Goal: Task Accomplishment & Management: Complete application form

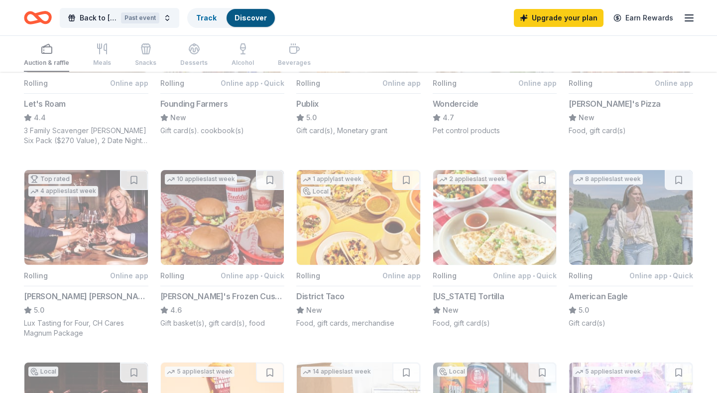
scroll to position [359, 0]
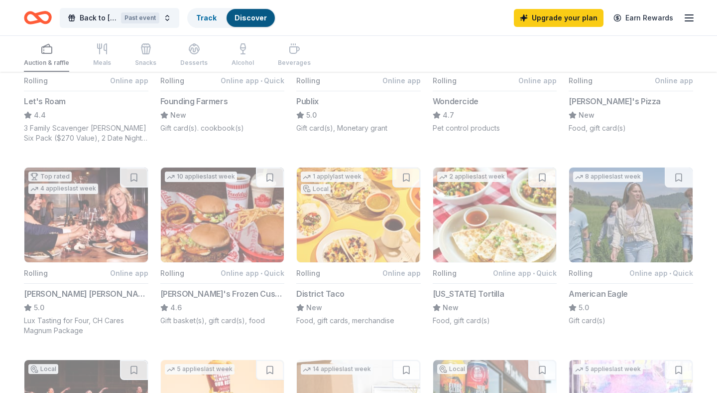
click at [219, 201] on button "10 applies last week Rolling Online app • Quick Freddy's Frozen Custard & Steak…" at bounding box center [222, 246] width 125 height 158
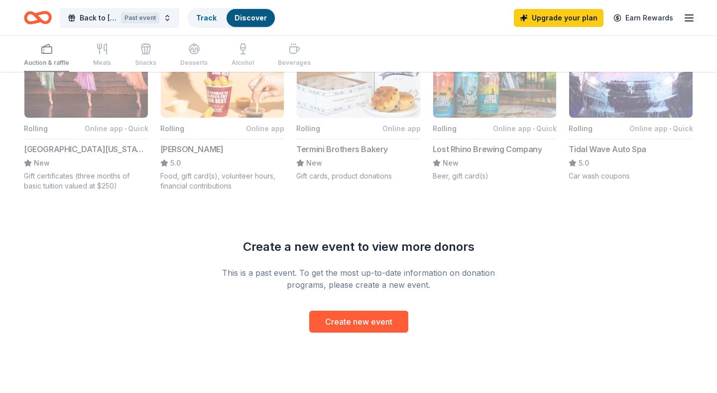
scroll to position [694, 0]
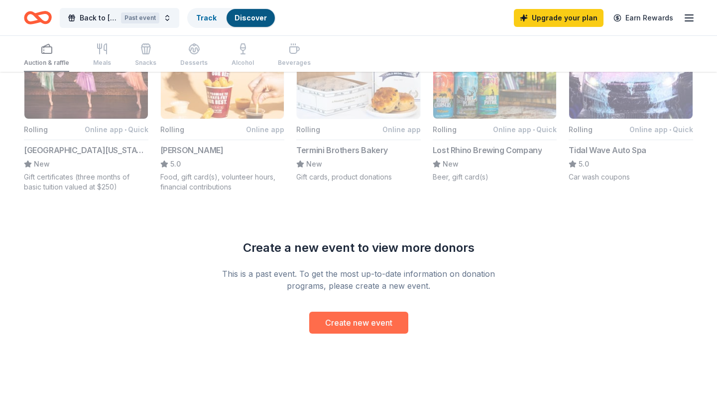
click at [348, 323] on button "Create new event" at bounding box center [358, 322] width 99 height 22
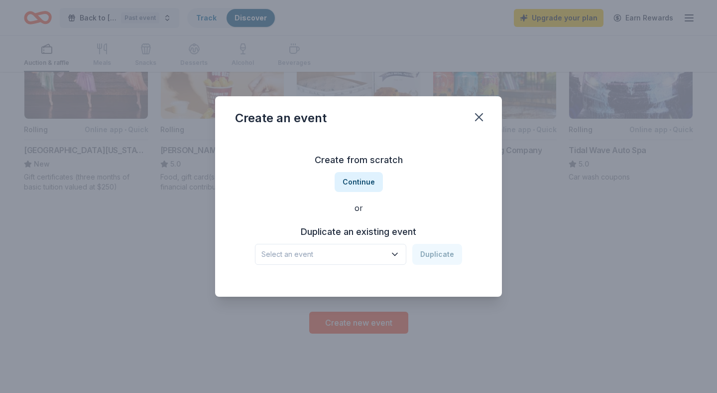
click at [396, 256] on icon "button" at bounding box center [395, 254] width 10 height 10
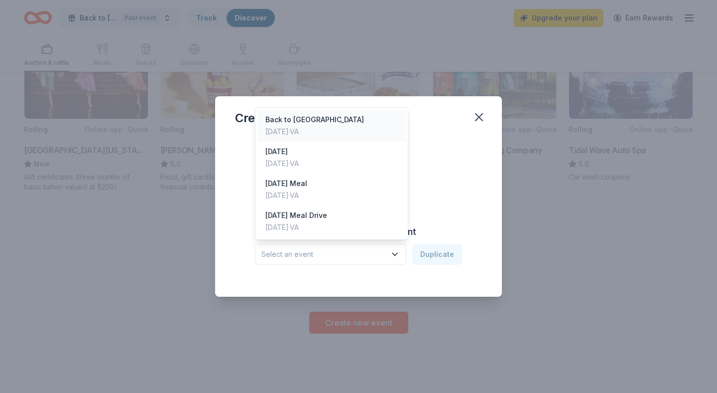
click at [342, 128] on div "Back to School Bash Aug 09, 2025 · VA" at bounding box center [332, 126] width 148 height 32
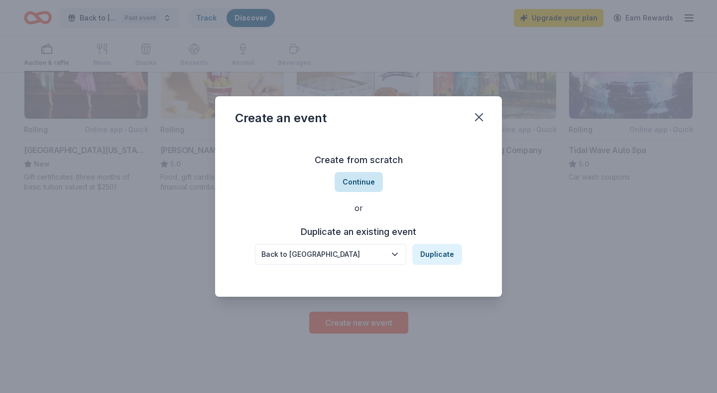
click at [371, 181] on button "Continue" at bounding box center [359, 182] width 48 height 20
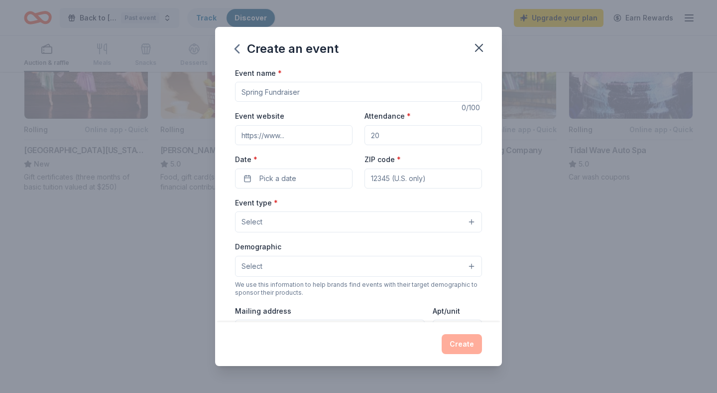
drag, startPoint x: 382, startPoint y: 136, endPoint x: 365, endPoint y: 136, distance: 16.4
click at [365, 136] on input "Attendance *" at bounding box center [424, 135] width 118 height 20
type input "100"
type input "Student Luncheon"
drag, startPoint x: 388, startPoint y: 133, endPoint x: 369, endPoint y: 133, distance: 19.4
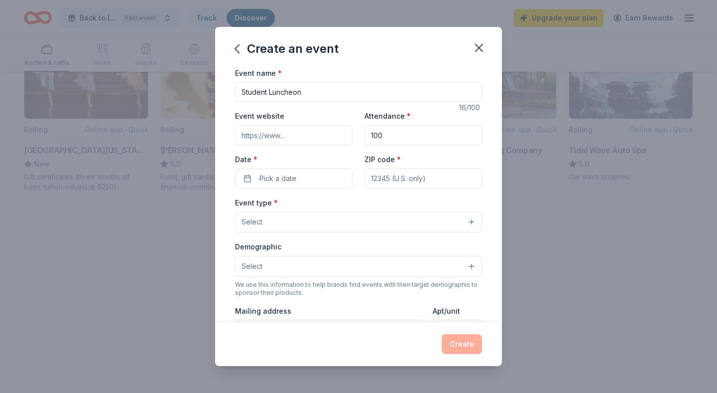
click at [369, 133] on input "100" at bounding box center [424, 135] width 118 height 20
type input "150"
click at [307, 172] on button "Pick a date" at bounding box center [294, 178] width 118 height 20
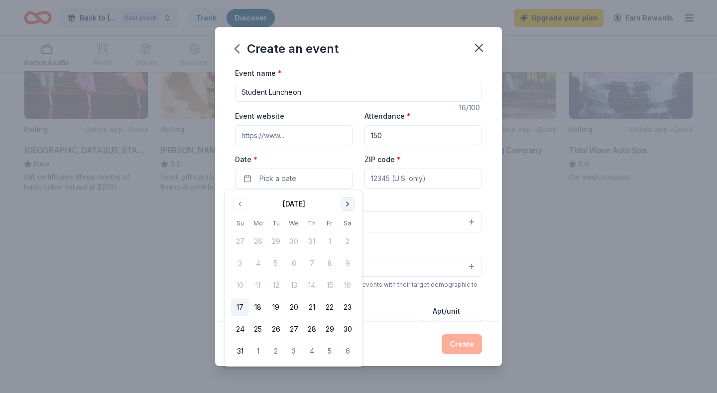
click at [346, 200] on button "Go to next month" at bounding box center [348, 204] width 14 height 14
click at [347, 283] on button "20" at bounding box center [348, 285] width 18 height 18
click at [487, 154] on div "Event name * Student Luncheon 16 /100 Event website Attendance * 150 Date * 09/…" at bounding box center [358, 194] width 287 height 255
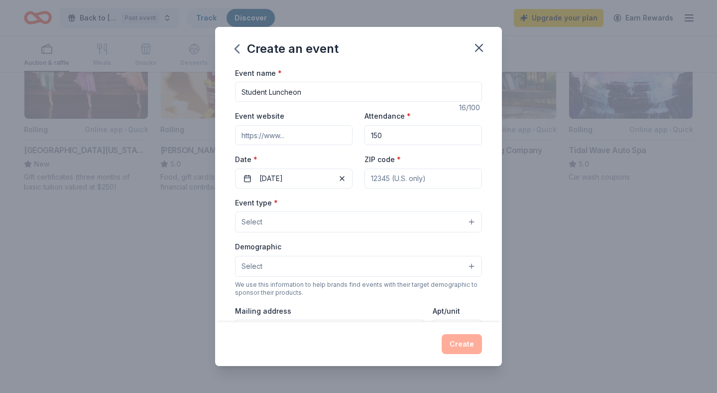
click at [472, 221] on button "Select" at bounding box center [358, 221] width 247 height 21
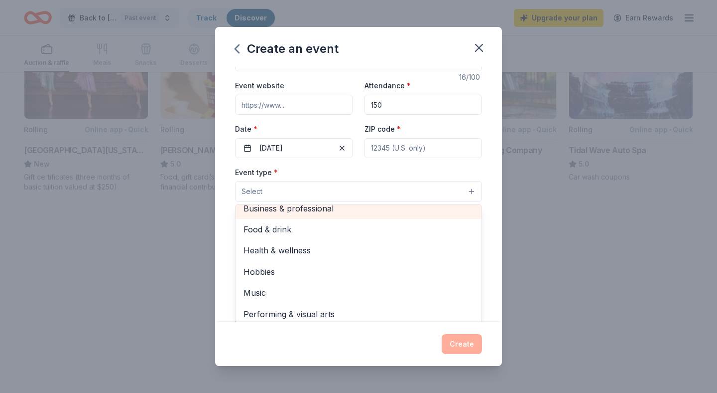
scroll to position [2, 0]
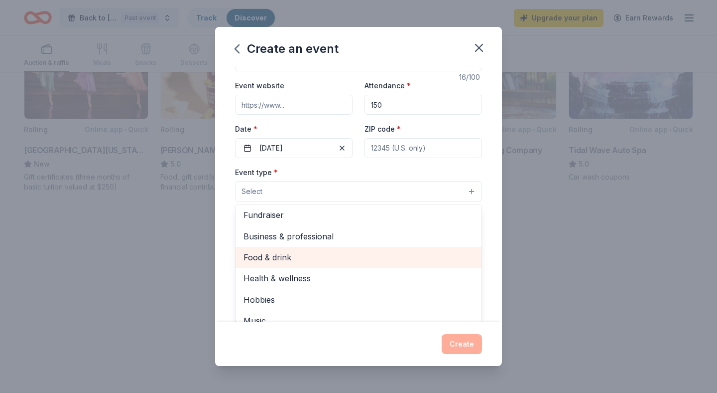
click at [299, 259] on span "Food & drink" at bounding box center [359, 257] width 230 height 13
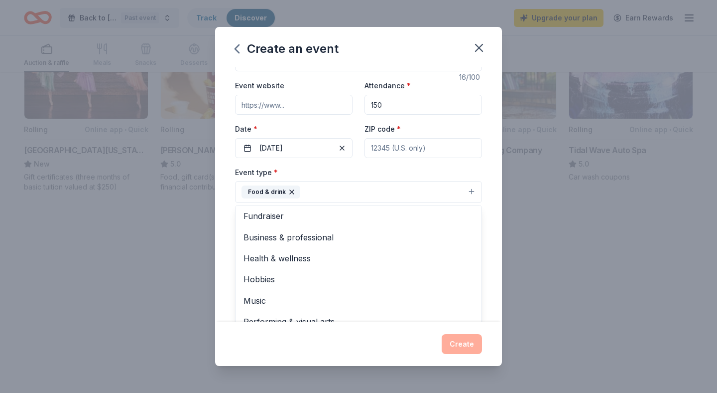
click at [392, 148] on div "Event name * Student Luncheon 16 /100 Event website Attendance * 150 Date * 09/…" at bounding box center [358, 266] width 247 height 461
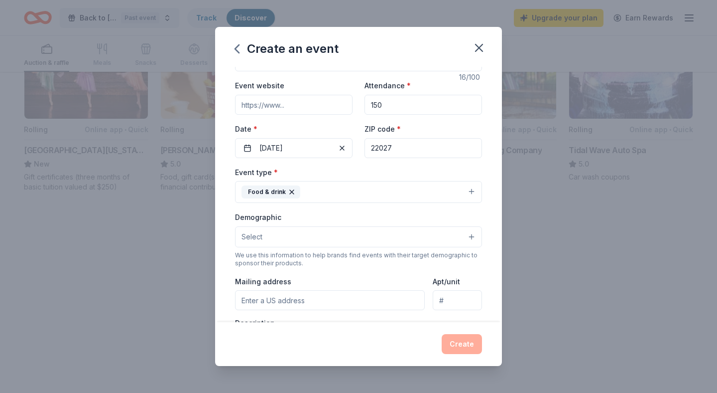
type input "22027"
click at [409, 229] on button "Select" at bounding box center [358, 236] width 247 height 21
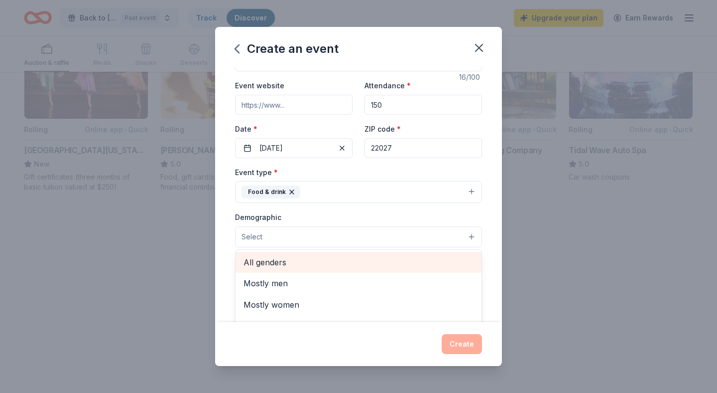
click at [384, 262] on span "All genders" at bounding box center [359, 262] width 230 height 13
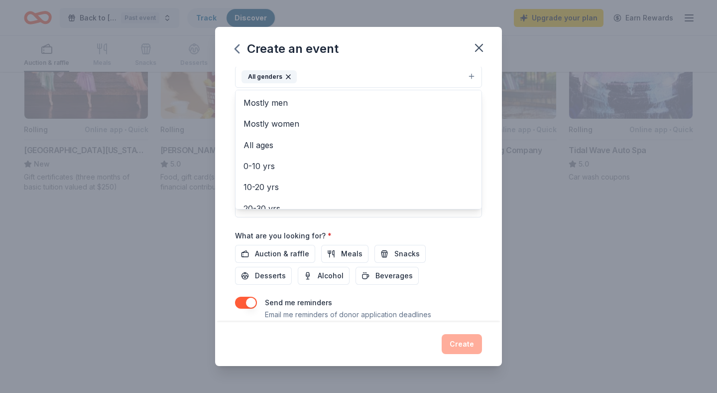
click at [498, 296] on div "Event name * Student Luncheon 16 /100 Event website Attendance * 150 Date * 09/…" at bounding box center [358, 194] width 287 height 255
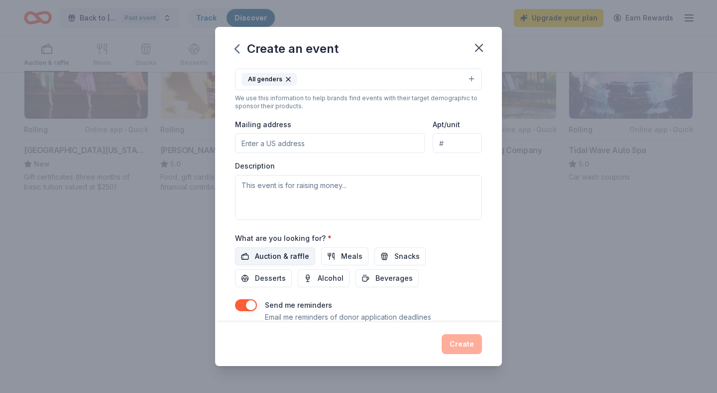
click at [283, 254] on span "Auction & raffle" at bounding box center [282, 256] width 54 height 12
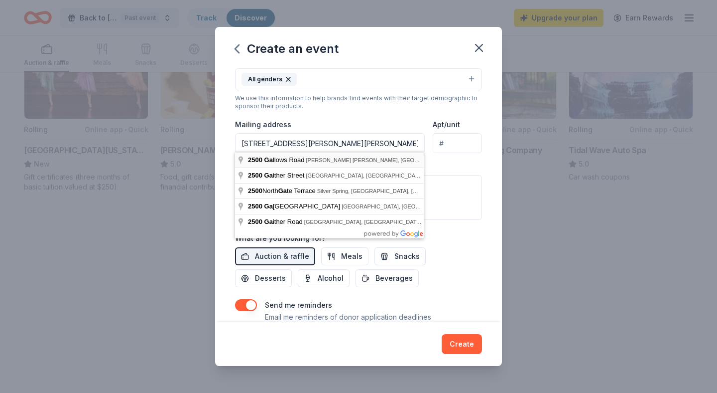
type input "2500 Gallows Road, Dunn Loring, VA, 22027"
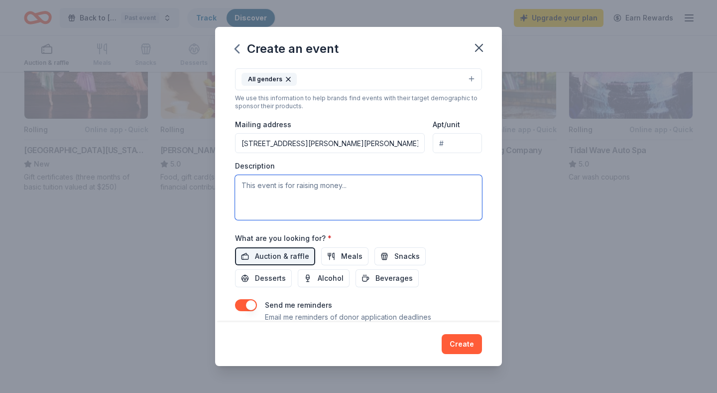
click at [305, 181] on textarea at bounding box center [358, 197] width 247 height 45
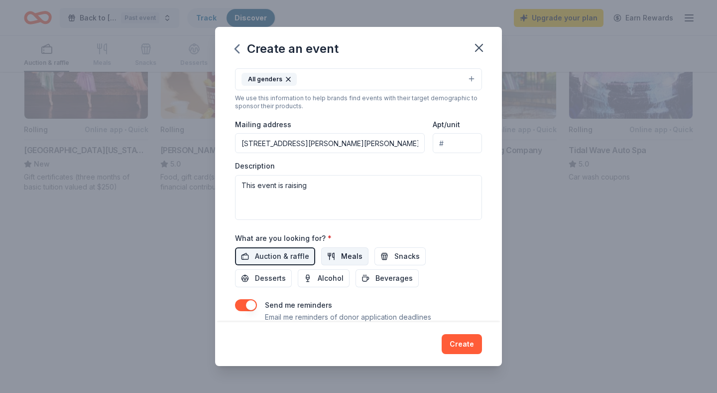
click at [344, 254] on span "Meals" at bounding box center [351, 256] width 21 height 12
click at [301, 255] on span "Auction & raffle" at bounding box center [282, 256] width 54 height 12
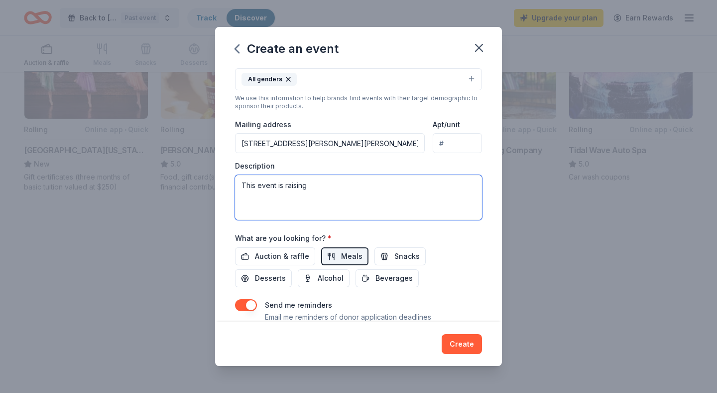
click at [304, 181] on textarea "This event is raising" at bounding box center [358, 197] width 247 height 45
click at [312, 184] on textarea "This event is raising" at bounding box center [358, 197] width 247 height 45
type textarea "This event is raising money to help college students."
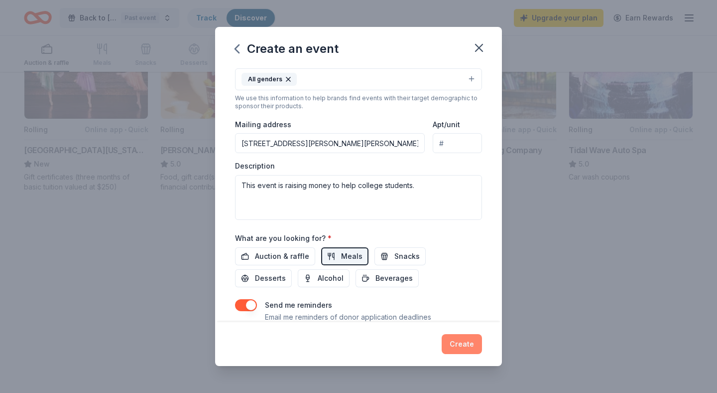
click at [448, 342] on button "Create" at bounding box center [462, 344] width 40 height 20
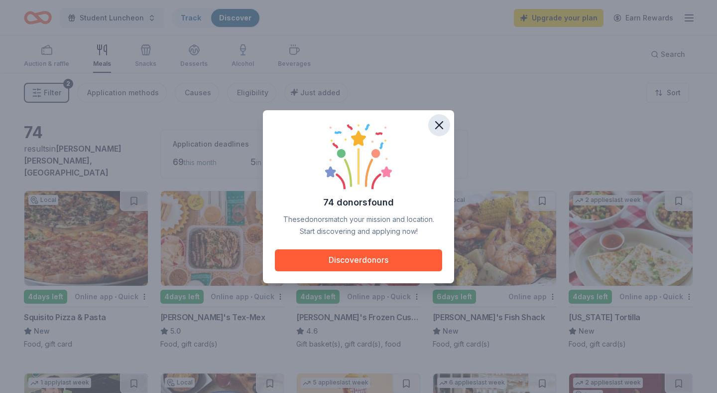
click at [441, 126] on icon "button" at bounding box center [439, 125] width 7 height 7
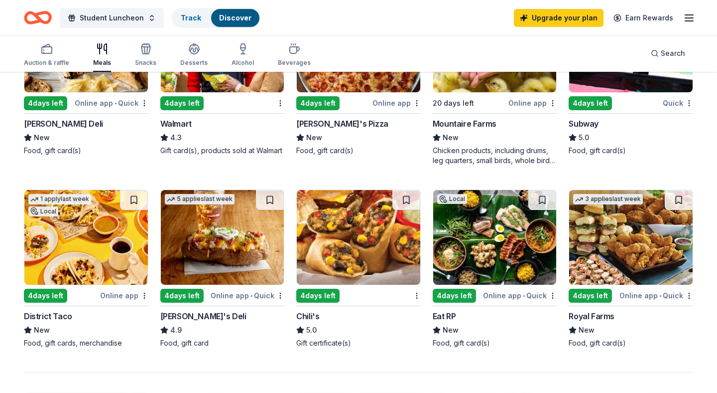
scroll to position [568, 0]
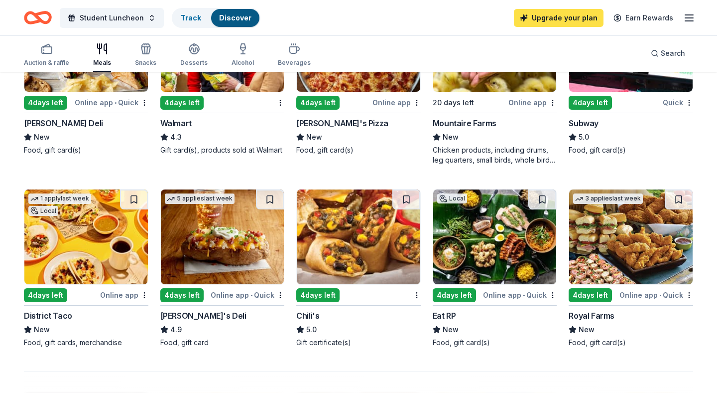
click at [552, 20] on link "Upgrade your plan" at bounding box center [559, 18] width 90 height 18
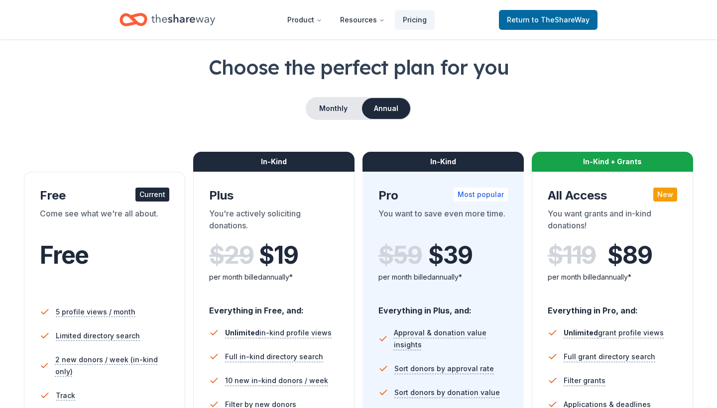
scroll to position [36, 0]
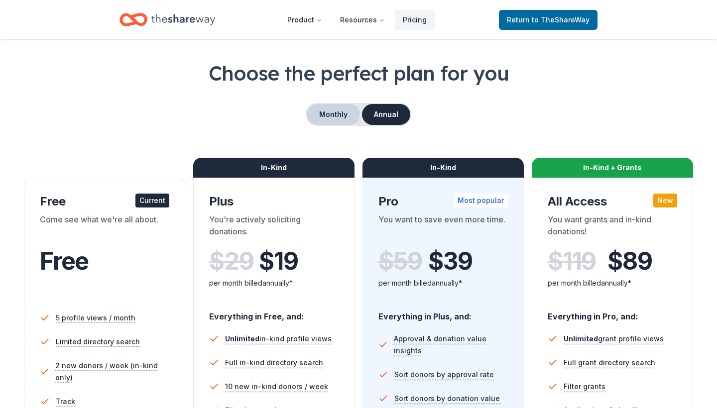
click at [328, 109] on button "Monthly" at bounding box center [333, 114] width 53 height 21
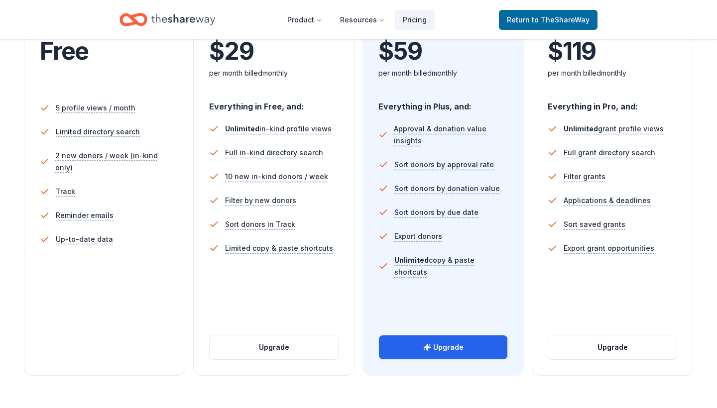
scroll to position [281, 0]
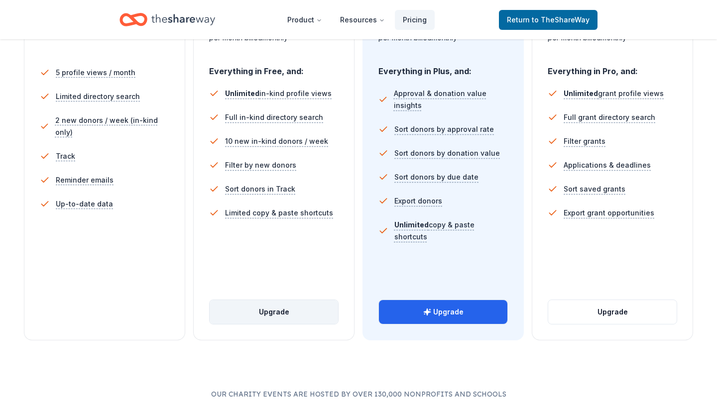
click at [292, 308] on button "Upgrade" at bounding box center [274, 312] width 129 height 24
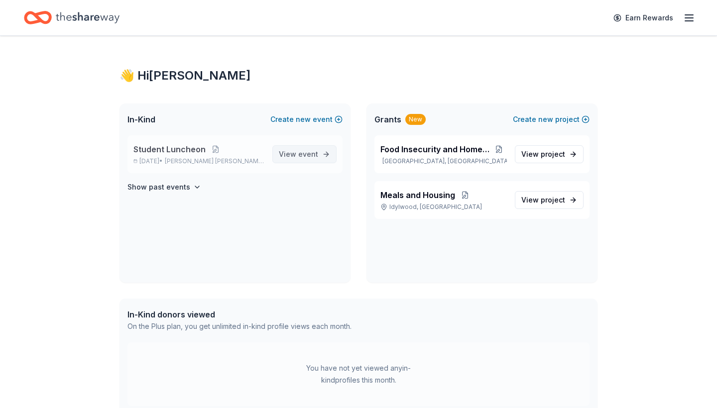
click at [306, 154] on span "event" at bounding box center [308, 154] width 20 height 8
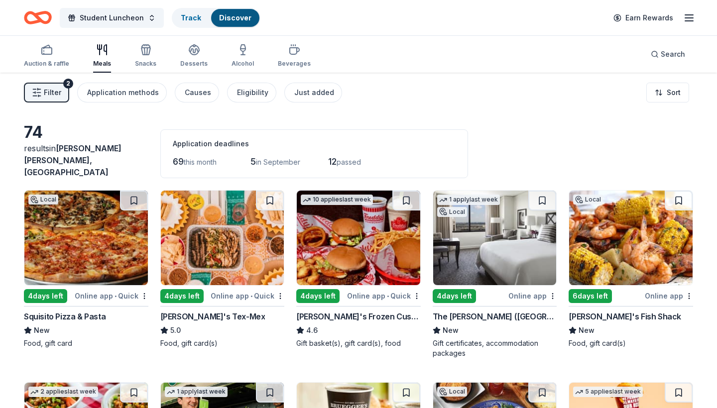
click at [228, 290] on div "Online app • Quick" at bounding box center [248, 296] width 74 height 12
click at [182, 291] on div "4 days left" at bounding box center [181, 296] width 43 height 14
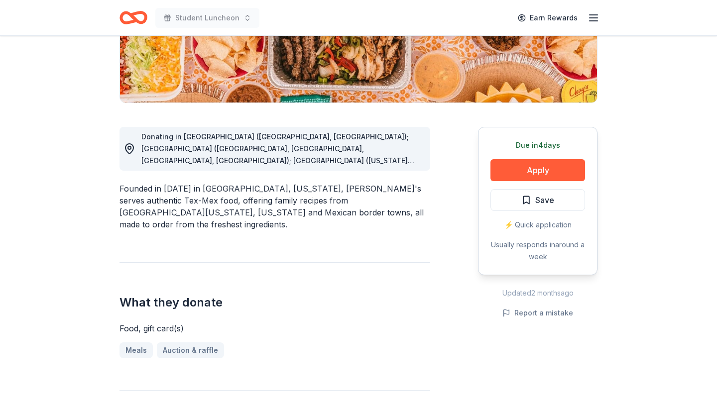
scroll to position [202, 0]
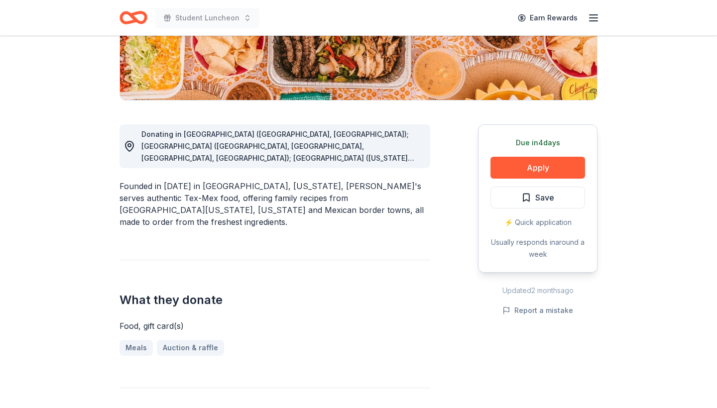
drag, startPoint x: 540, startPoint y: 169, endPoint x: 563, endPoint y: 130, distance: 46.2
click at [563, 130] on div "Due in 4 days Apply Save ⚡️ Quick application Usually responds in around a week" at bounding box center [538, 199] width 120 height 148
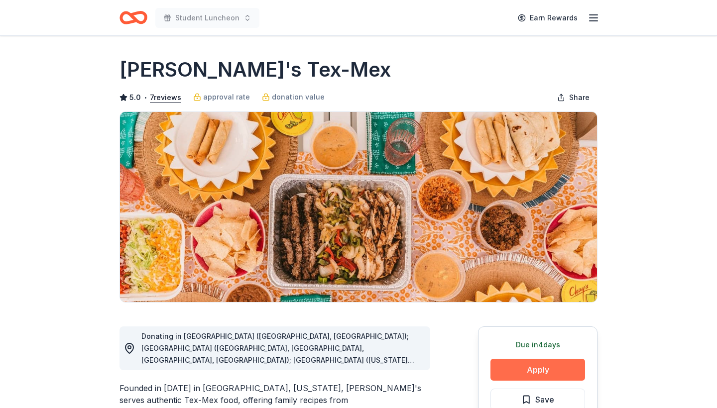
click at [512, 369] on button "Apply" at bounding box center [538, 370] width 95 height 22
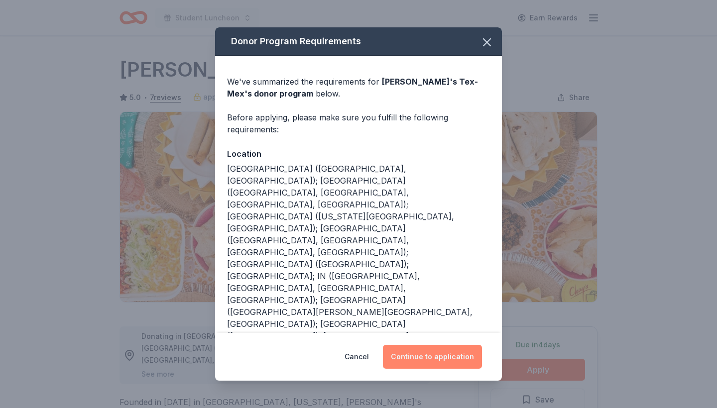
click at [424, 351] on button "Continue to application" at bounding box center [432, 357] width 99 height 24
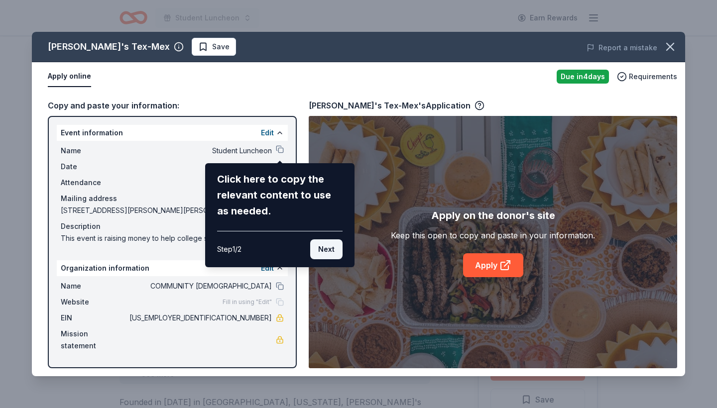
click at [327, 251] on button "Next" at bounding box center [326, 250] width 32 height 20
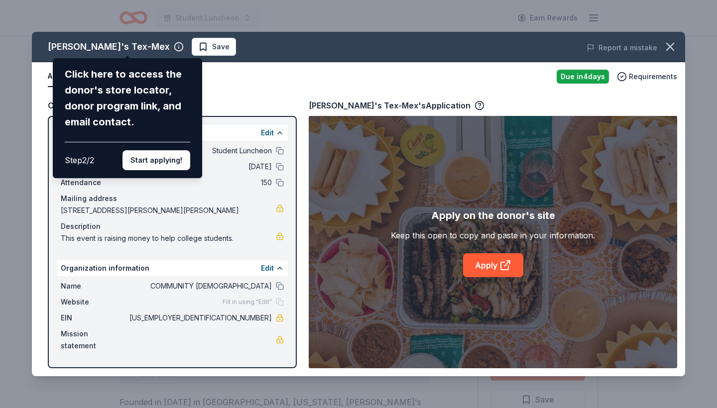
click at [494, 269] on div "Chuy's Tex-Mex Click here to access the donor's store locator, donor program li…" at bounding box center [359, 204] width 654 height 345
click at [489, 265] on div "Chuy's Tex-Mex Click here to access the donor's store locator, donor program li…" at bounding box center [359, 204] width 654 height 345
click at [486, 268] on div "Chuy's Tex-Mex Click here to access the donor's store locator, donor program li…" at bounding box center [359, 204] width 654 height 345
click at [169, 150] on button "Start applying!" at bounding box center [157, 160] width 68 height 20
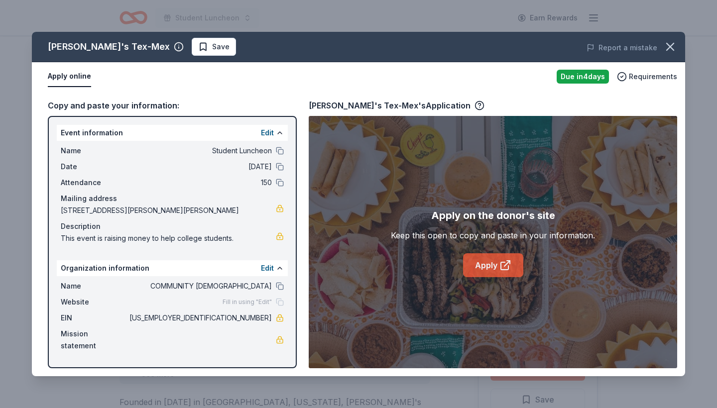
click at [470, 267] on link "Apply" at bounding box center [493, 266] width 60 height 24
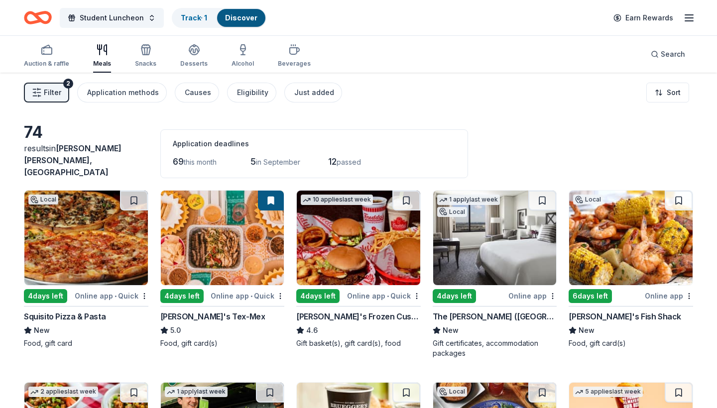
click at [364, 290] on div "Online app • Quick" at bounding box center [384, 296] width 74 height 12
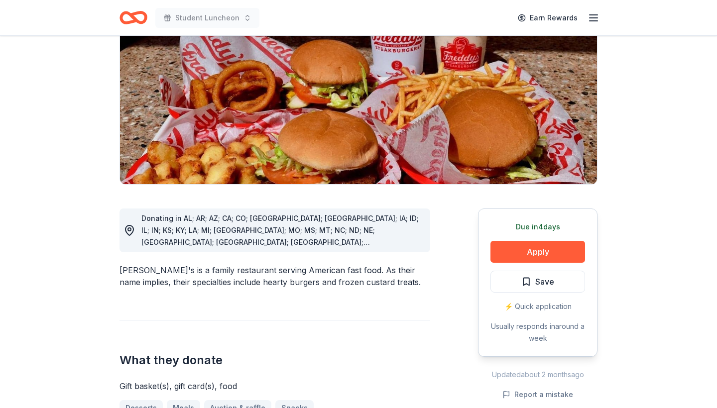
scroll to position [147, 0]
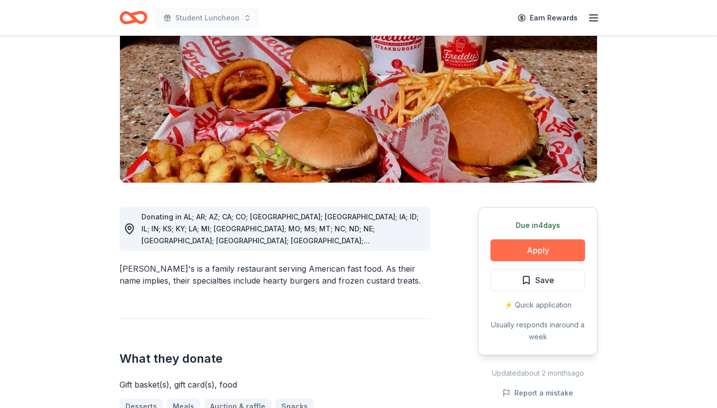
click at [517, 240] on button "Apply" at bounding box center [538, 251] width 95 height 22
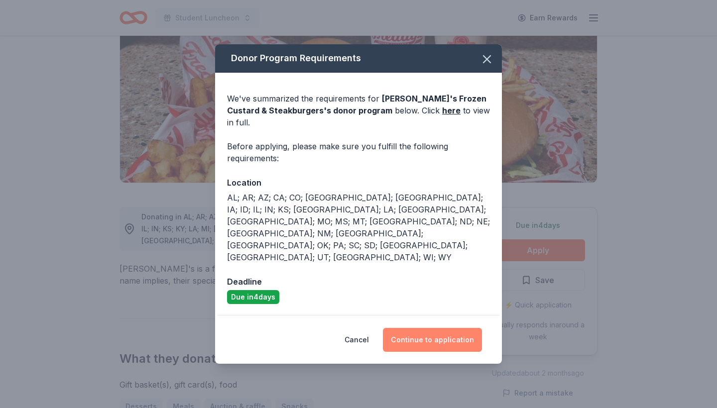
click at [425, 328] on button "Continue to application" at bounding box center [432, 340] width 99 height 24
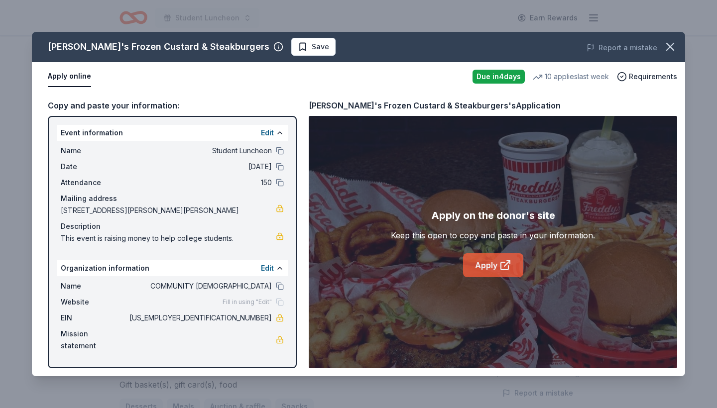
click at [493, 270] on link "Apply" at bounding box center [493, 266] width 60 height 24
